Goal: Task Accomplishment & Management: Manage account settings

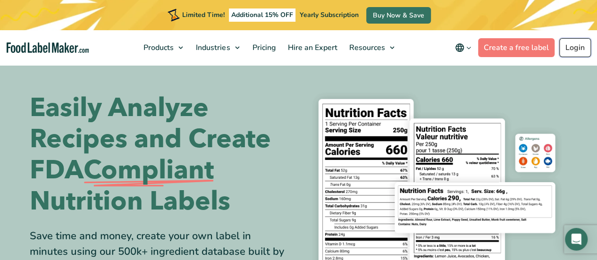
click at [575, 50] on link "Login" at bounding box center [575, 47] width 32 height 19
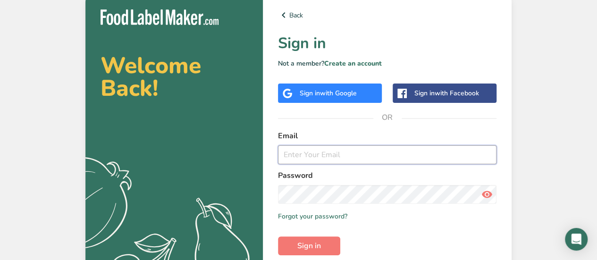
click at [315, 158] on input "email" at bounding box center [387, 154] width 218 height 19
